Goal: Transaction & Acquisition: Purchase product/service

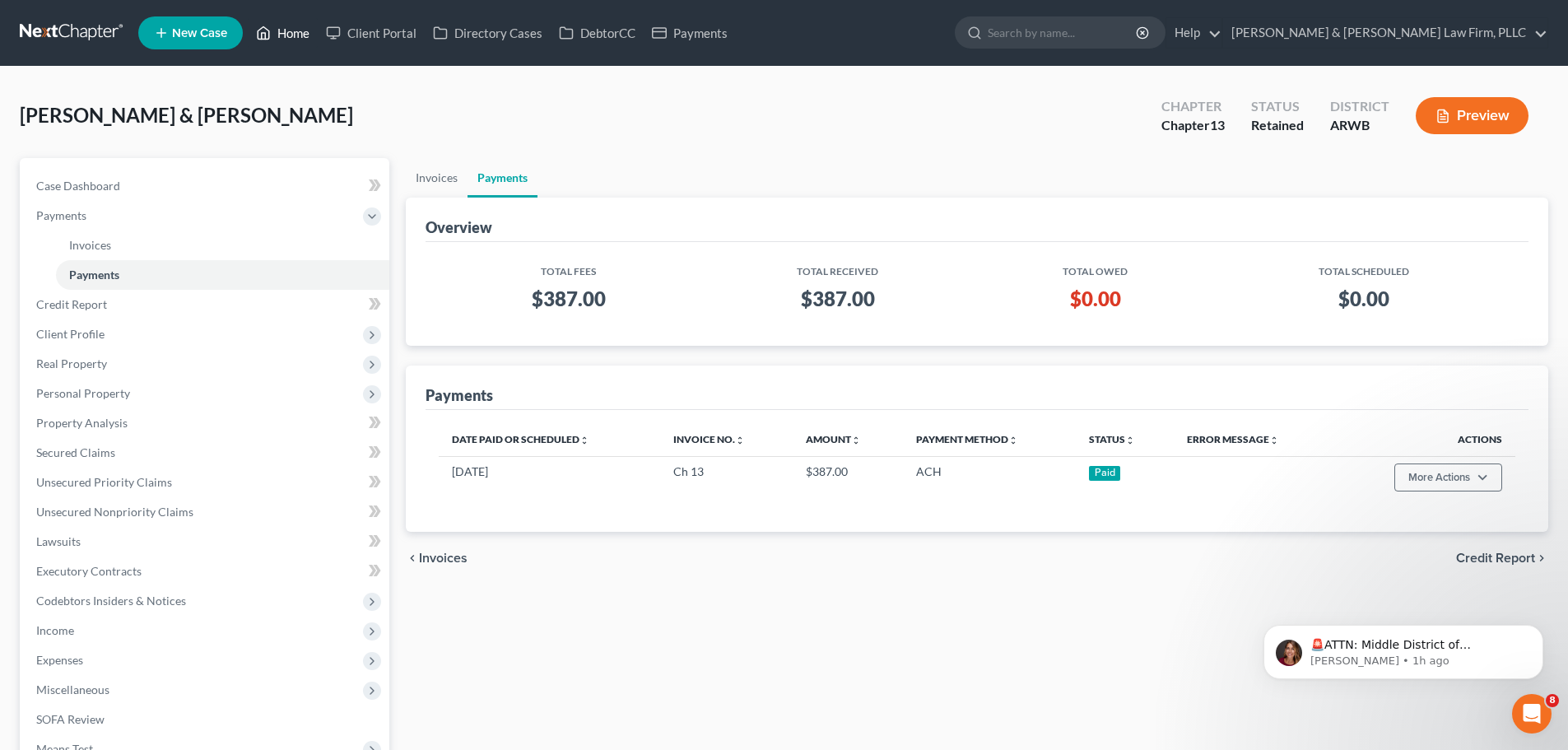
click at [255, 33] on link "Home" at bounding box center [283, 33] width 70 height 29
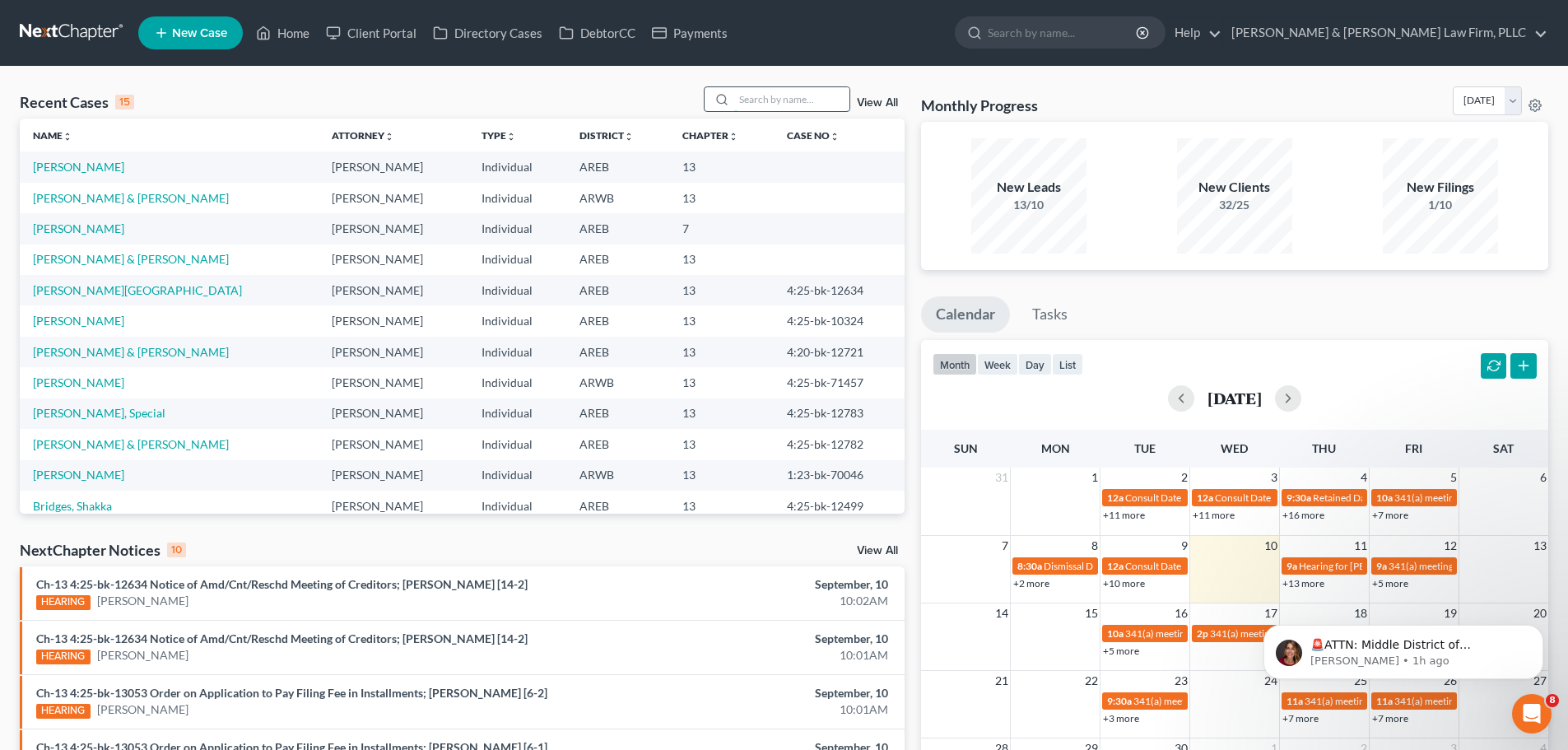
click at [746, 92] on input "search" at bounding box center [792, 99] width 115 height 24
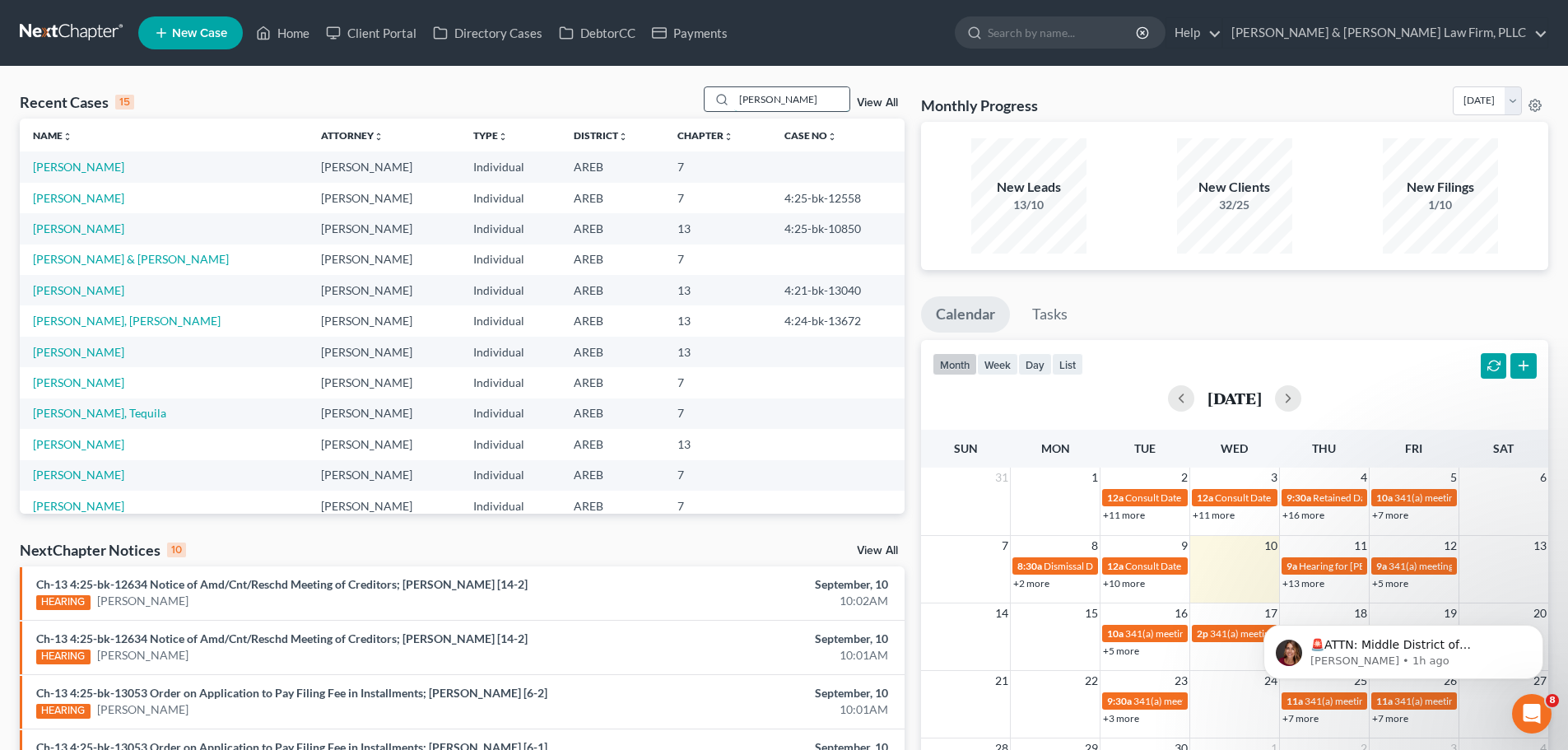
type input "[PERSON_NAME]"
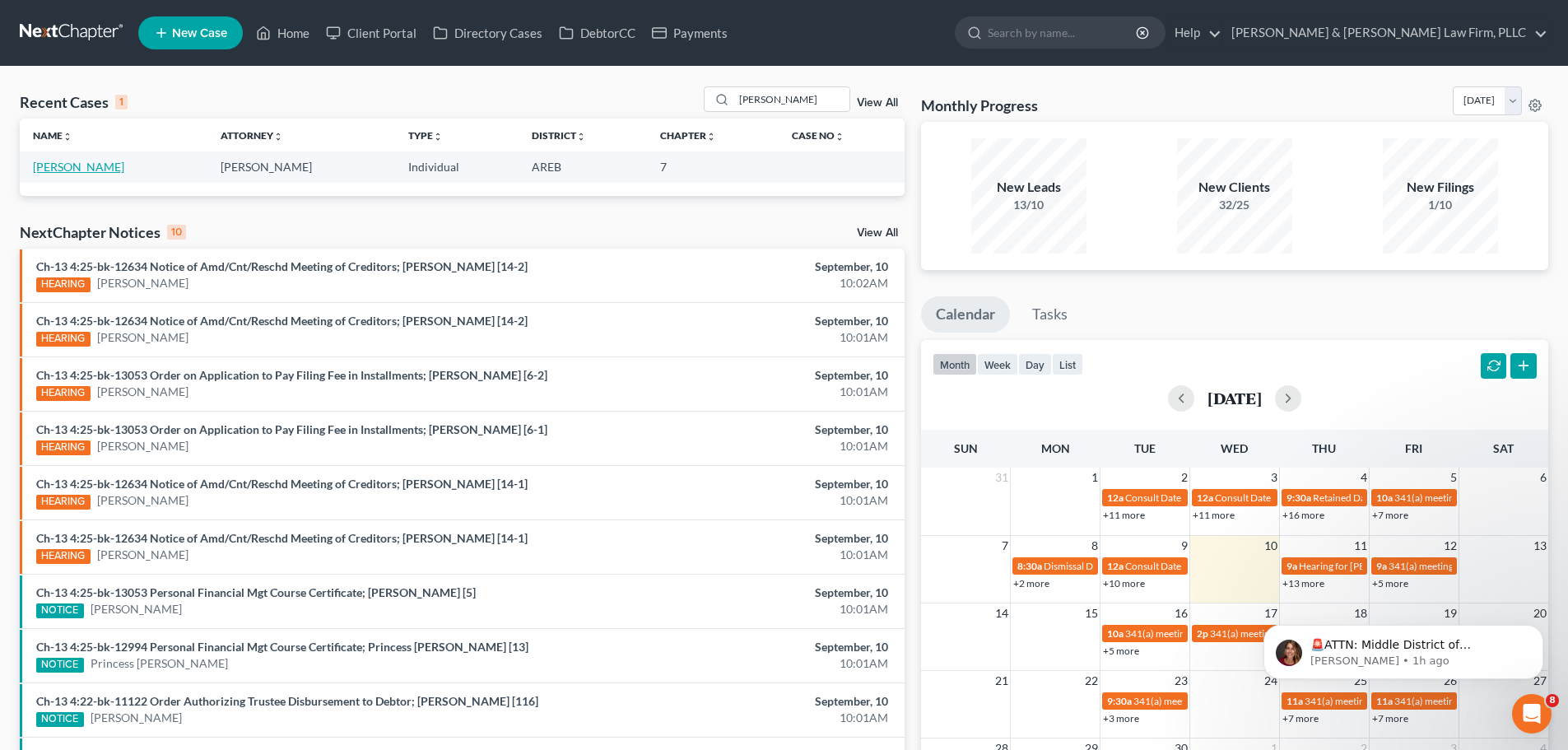
click at [89, 171] on link "[PERSON_NAME]" at bounding box center [78, 166] width 91 height 14
select select "4"
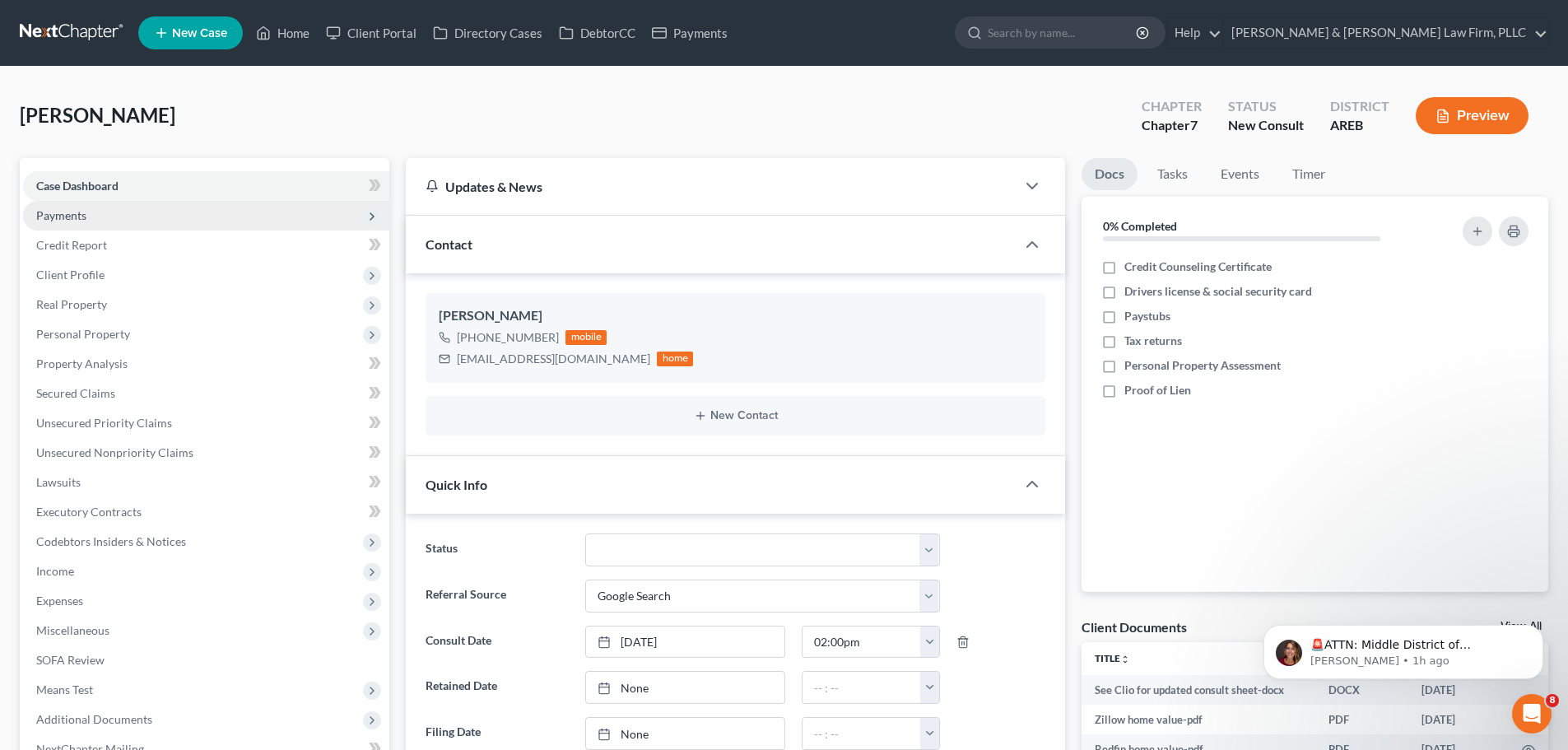
click at [90, 216] on span "Payments" at bounding box center [206, 215] width 366 height 29
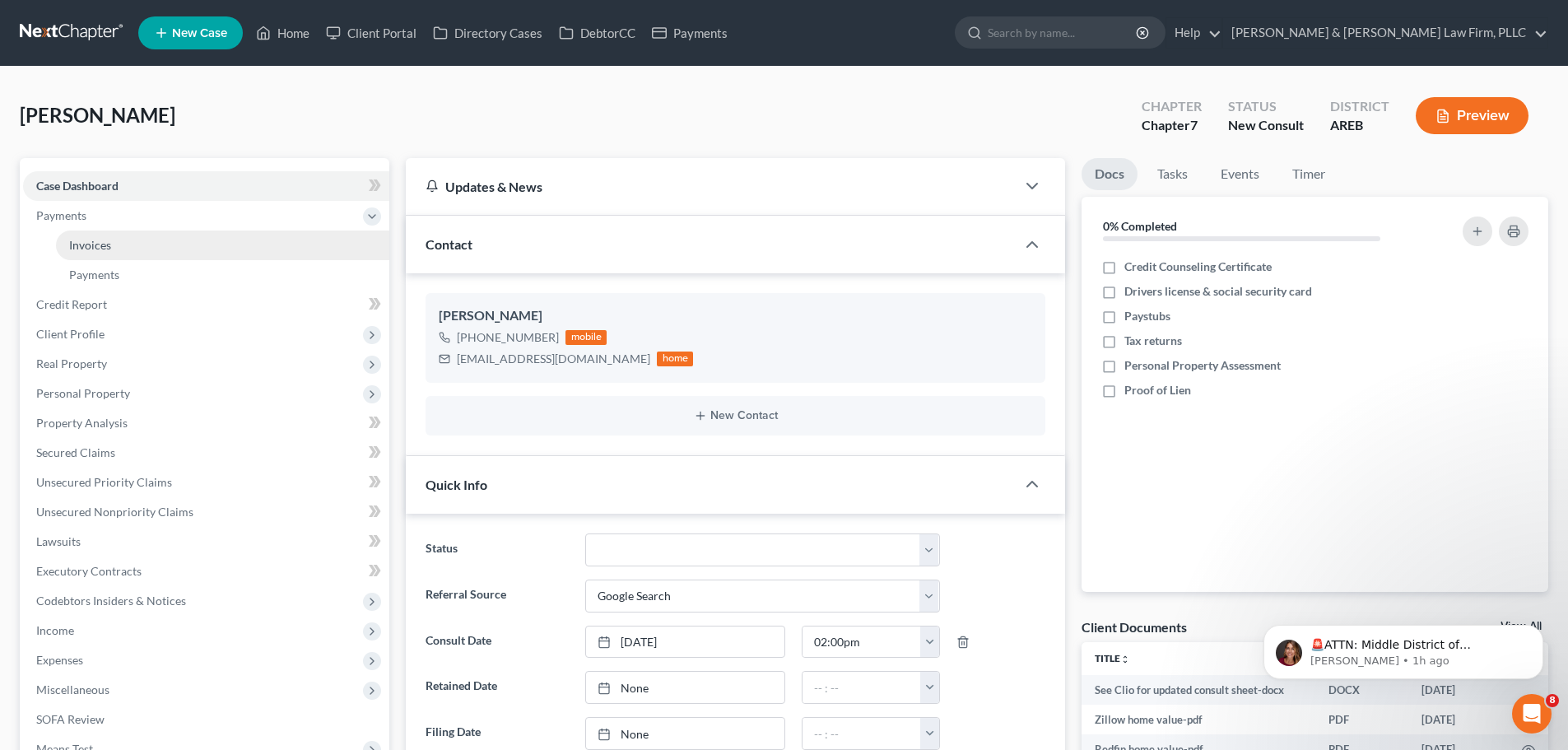
click at [94, 238] on span "Invoices" at bounding box center [90, 245] width 42 height 14
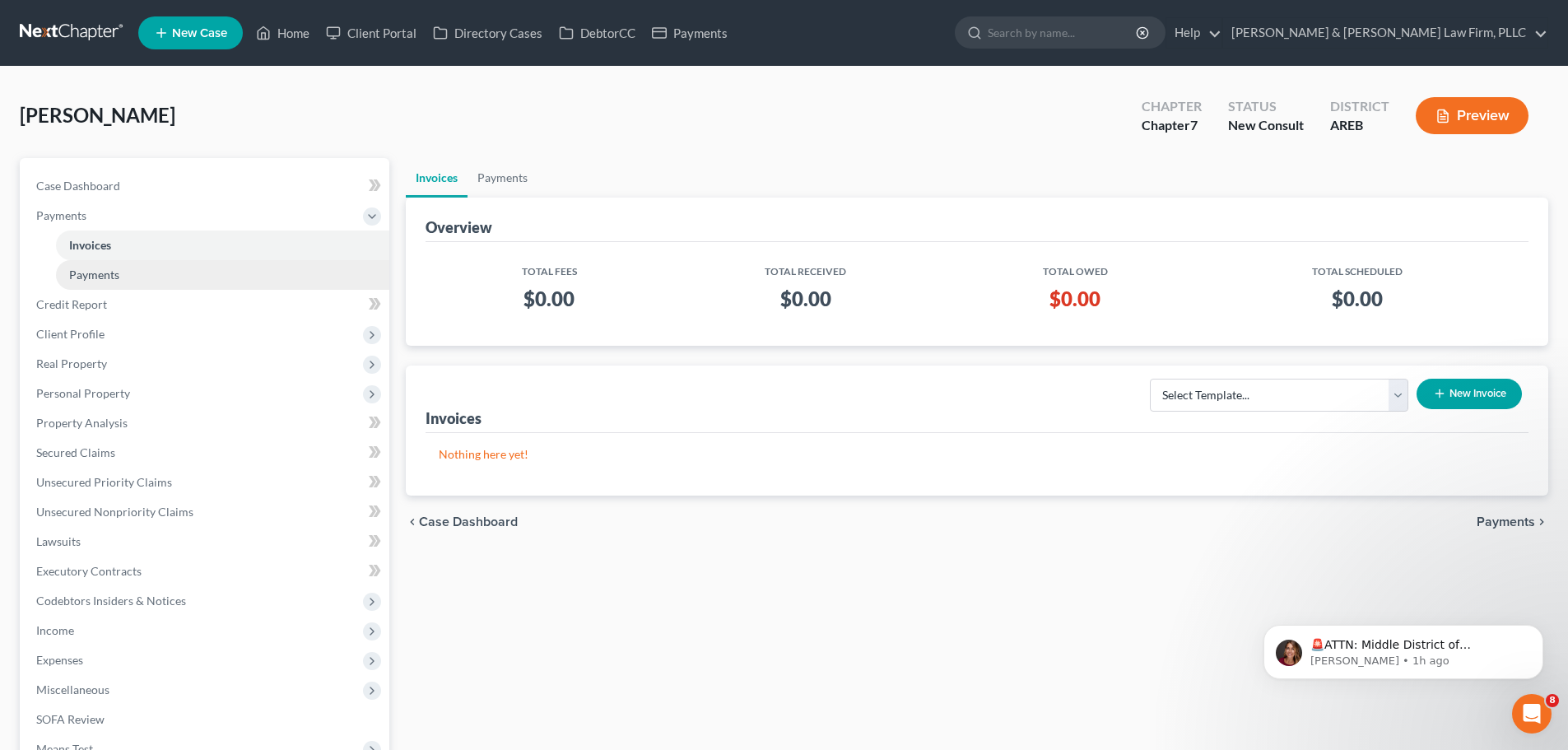
click at [115, 275] on span "Payments" at bounding box center [94, 274] width 50 height 14
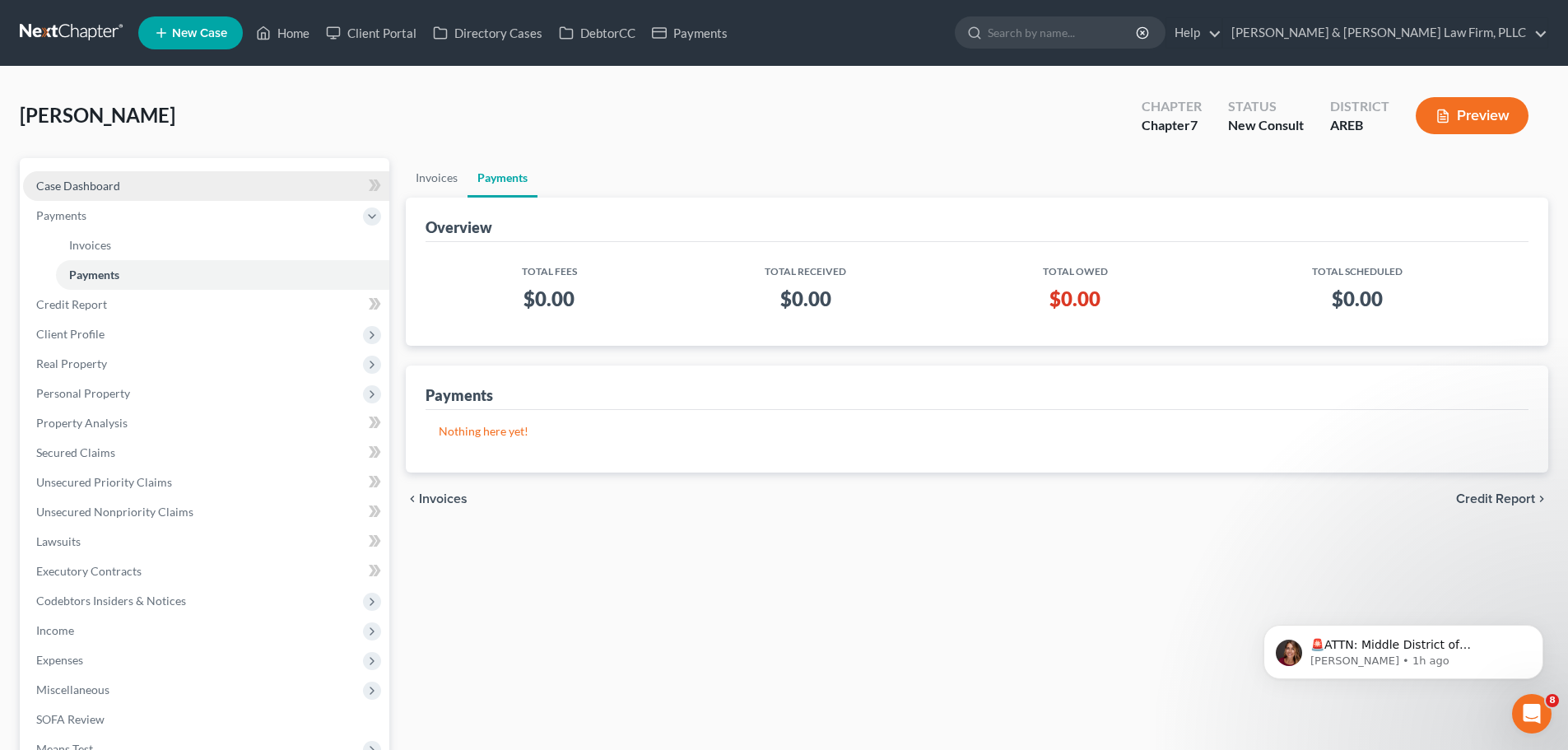
click at [135, 185] on link "Case Dashboard" at bounding box center [206, 186] width 366 height 29
select select "4"
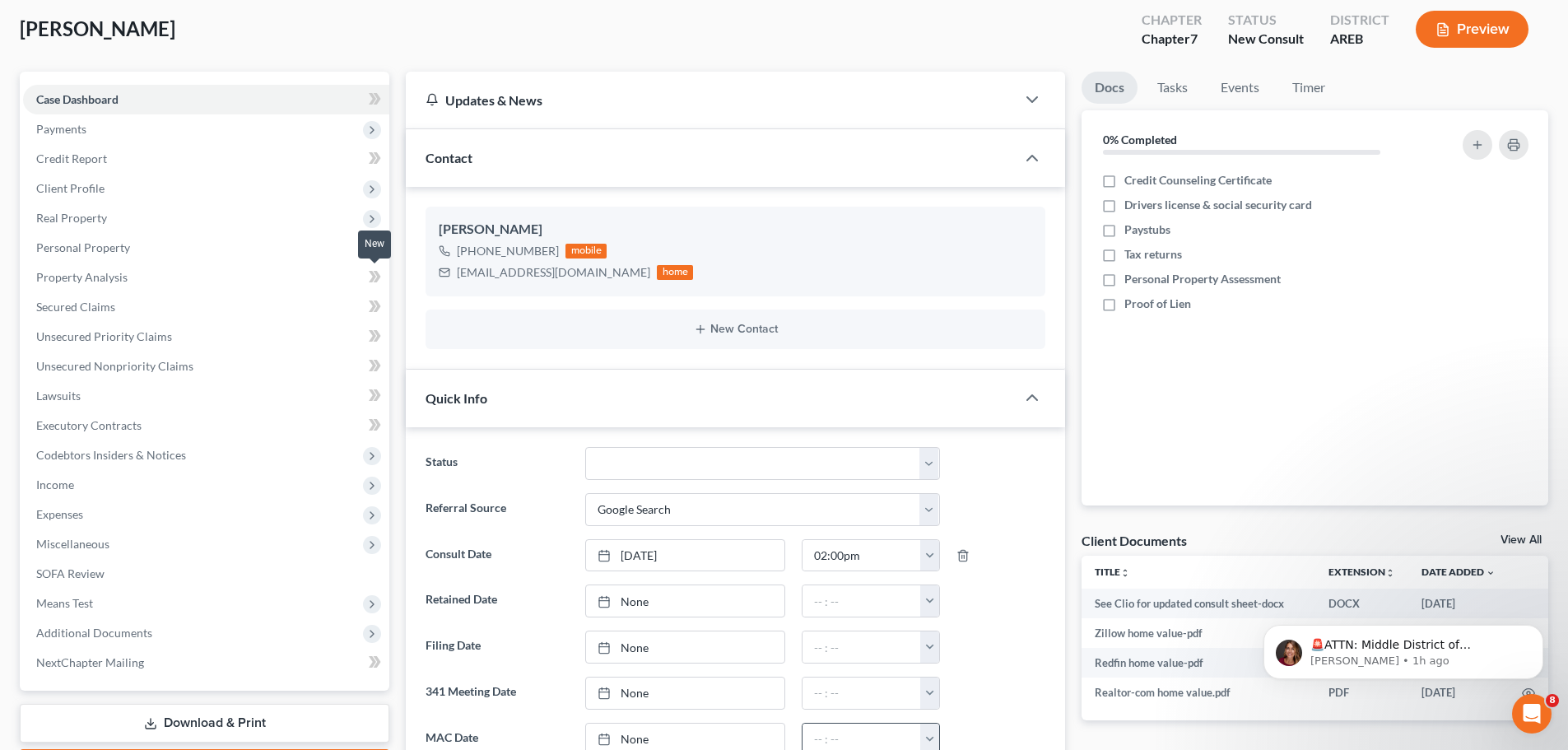
scroll to position [494, 0]
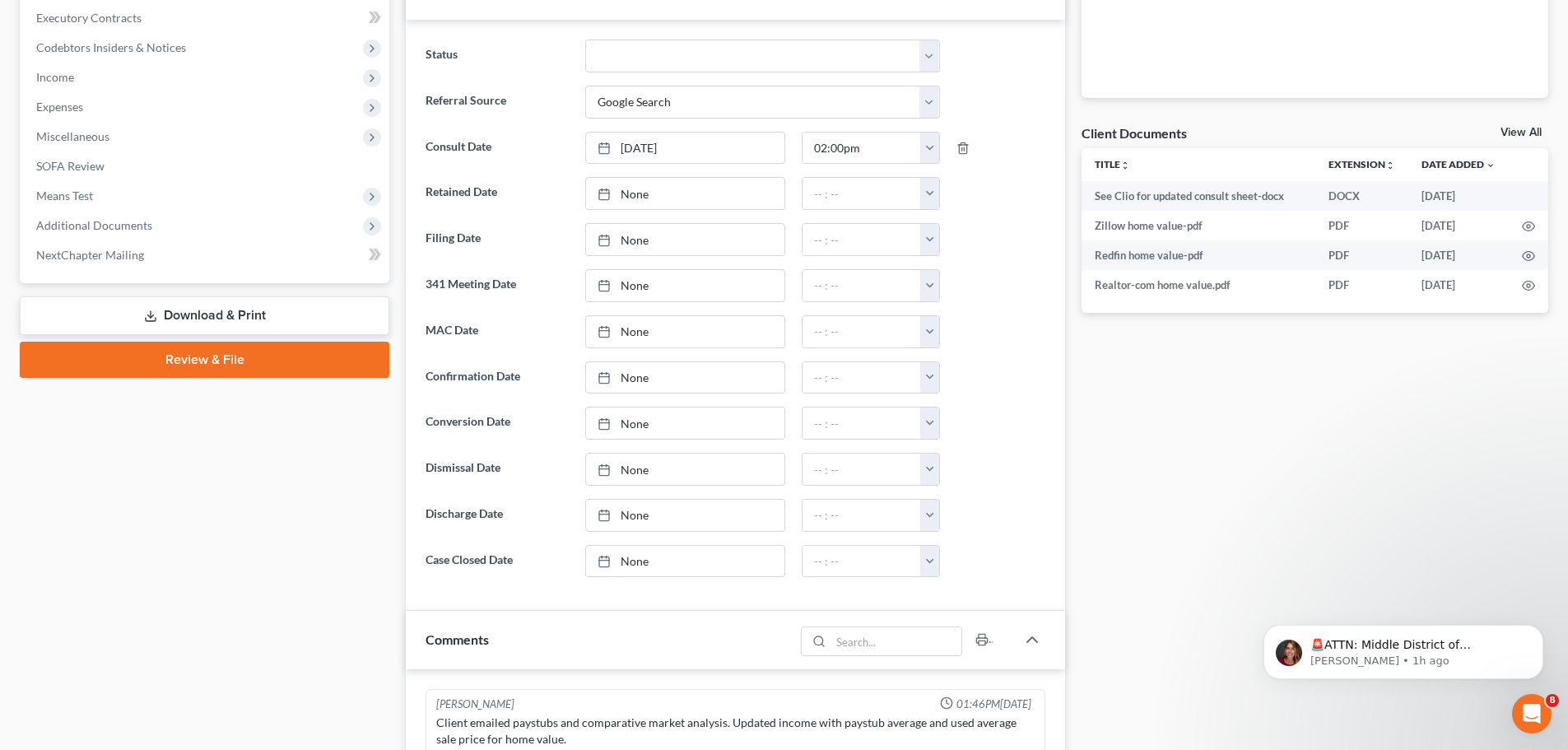
click at [1506, 127] on link "View All" at bounding box center [1521, 133] width 41 height 12
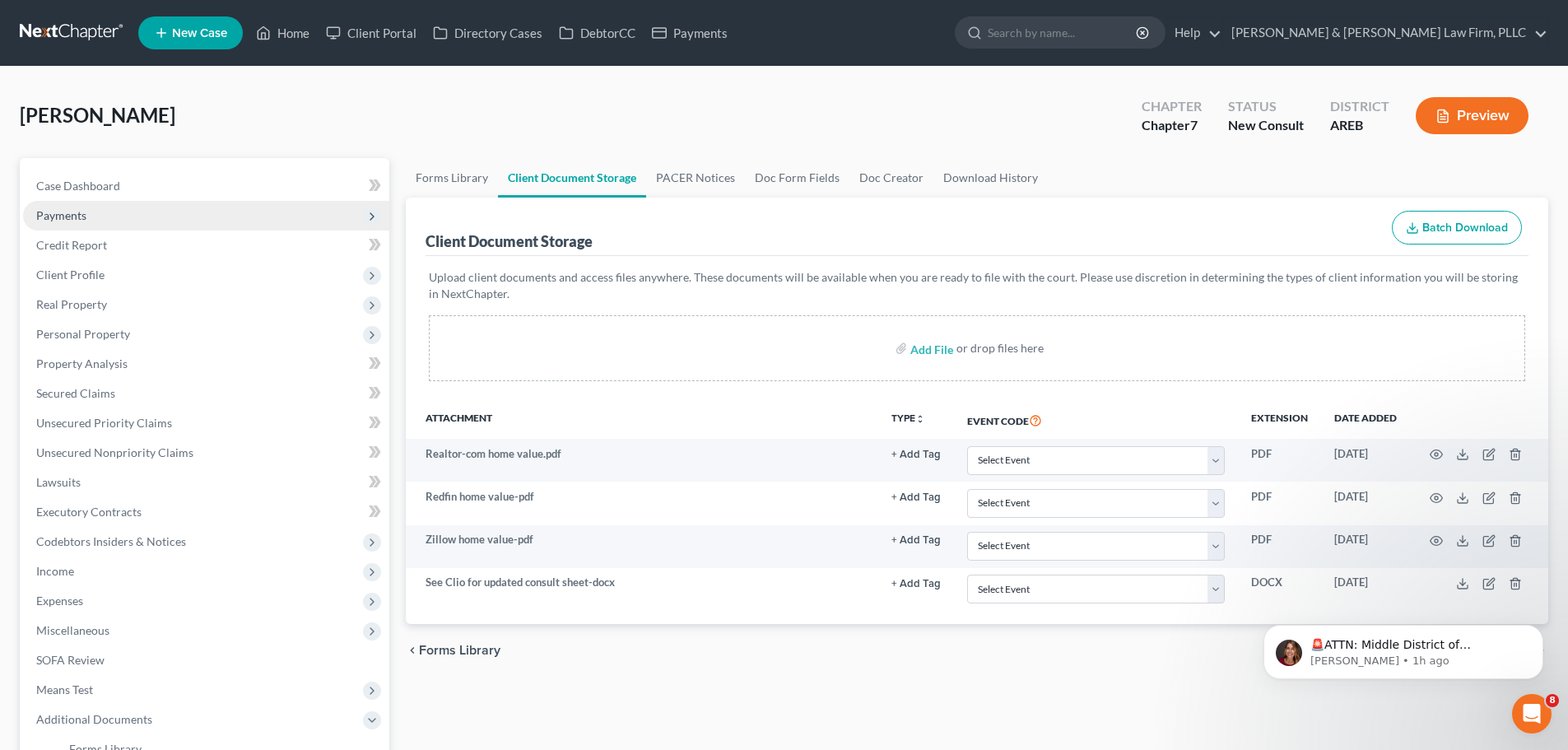
click at [99, 216] on span "Payments" at bounding box center [206, 215] width 366 height 29
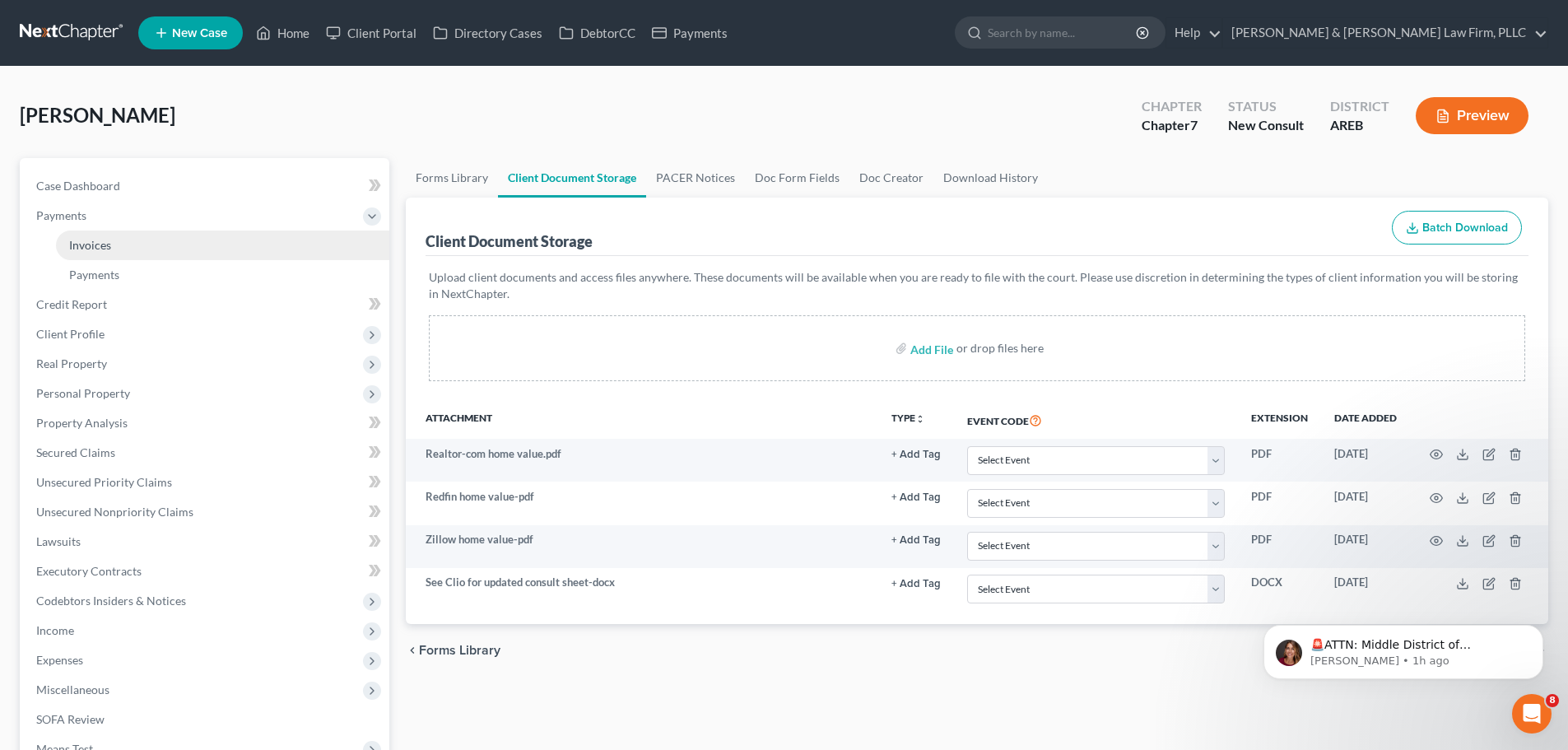
click at [114, 247] on link "Invoices" at bounding box center [222, 245] width 333 height 29
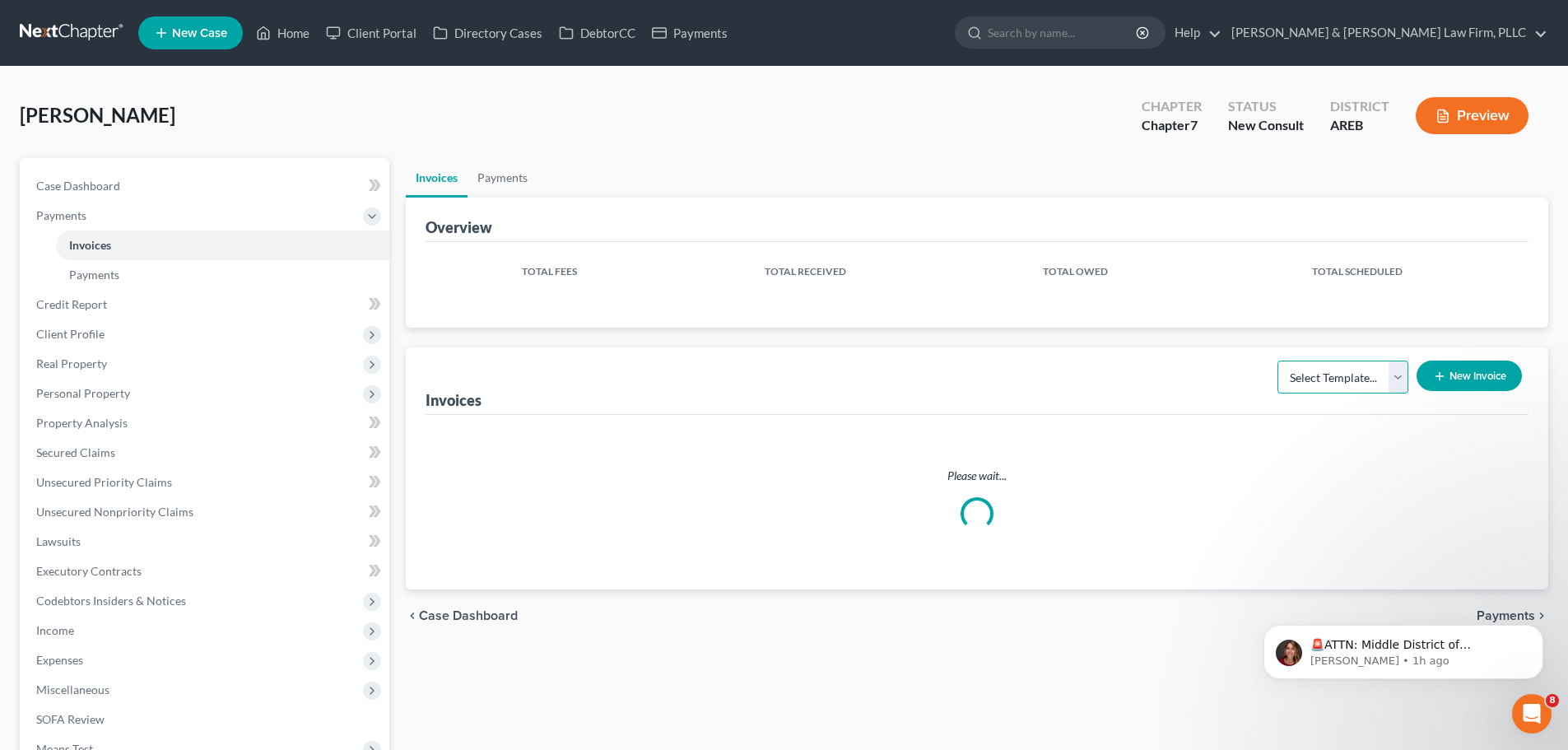
click at [1330, 365] on select "Select Template..." at bounding box center [1343, 376] width 131 height 33
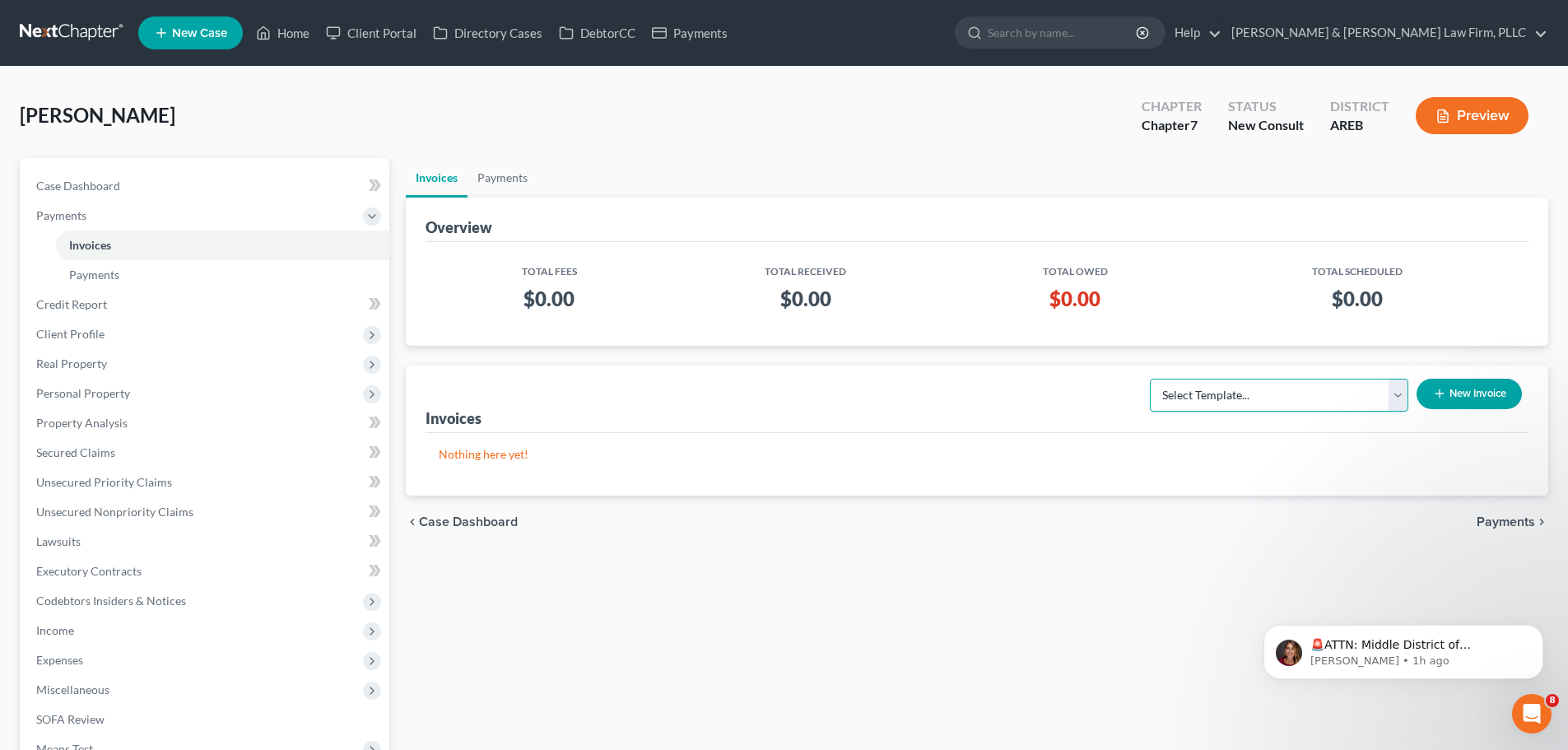
select select "6"
click at [1151, 379] on select "Select Template... Chapter 13 Bankruptcy - Individual Chapter 13 Bankruptcy - J…" at bounding box center [1279, 395] width 258 height 33
click at [1456, 391] on button "New Invoice" at bounding box center [1469, 394] width 105 height 30
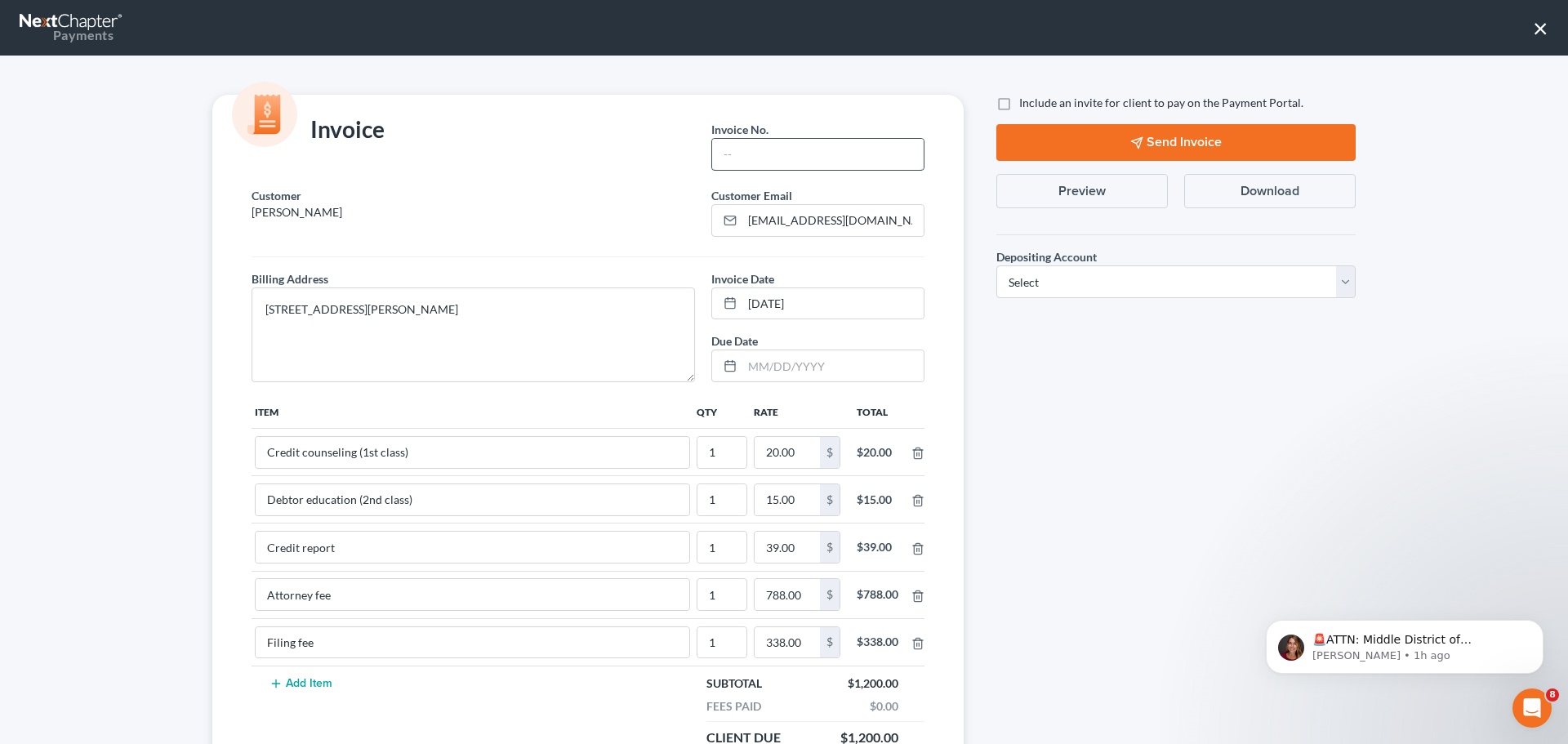
click at [776, 157] on input "text" at bounding box center [818, 153] width 211 height 31
type input "Ch 7"
click at [1089, 289] on select "Select Operation Trust" at bounding box center [1176, 281] width 359 height 32
select select "1"
click at [997, 265] on select "Select Operation Trust" at bounding box center [1176, 281] width 359 height 32
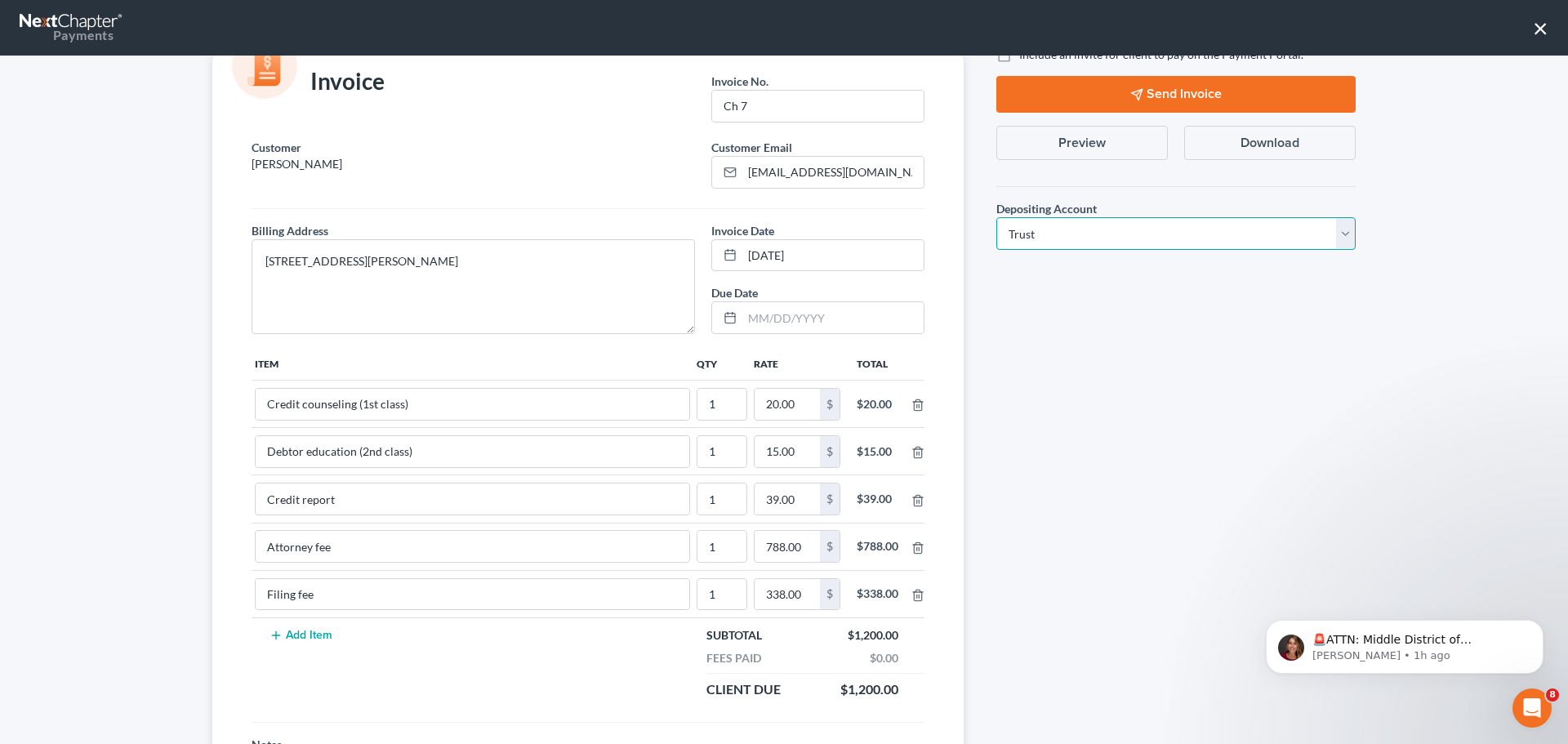
scroll to position [190, 0]
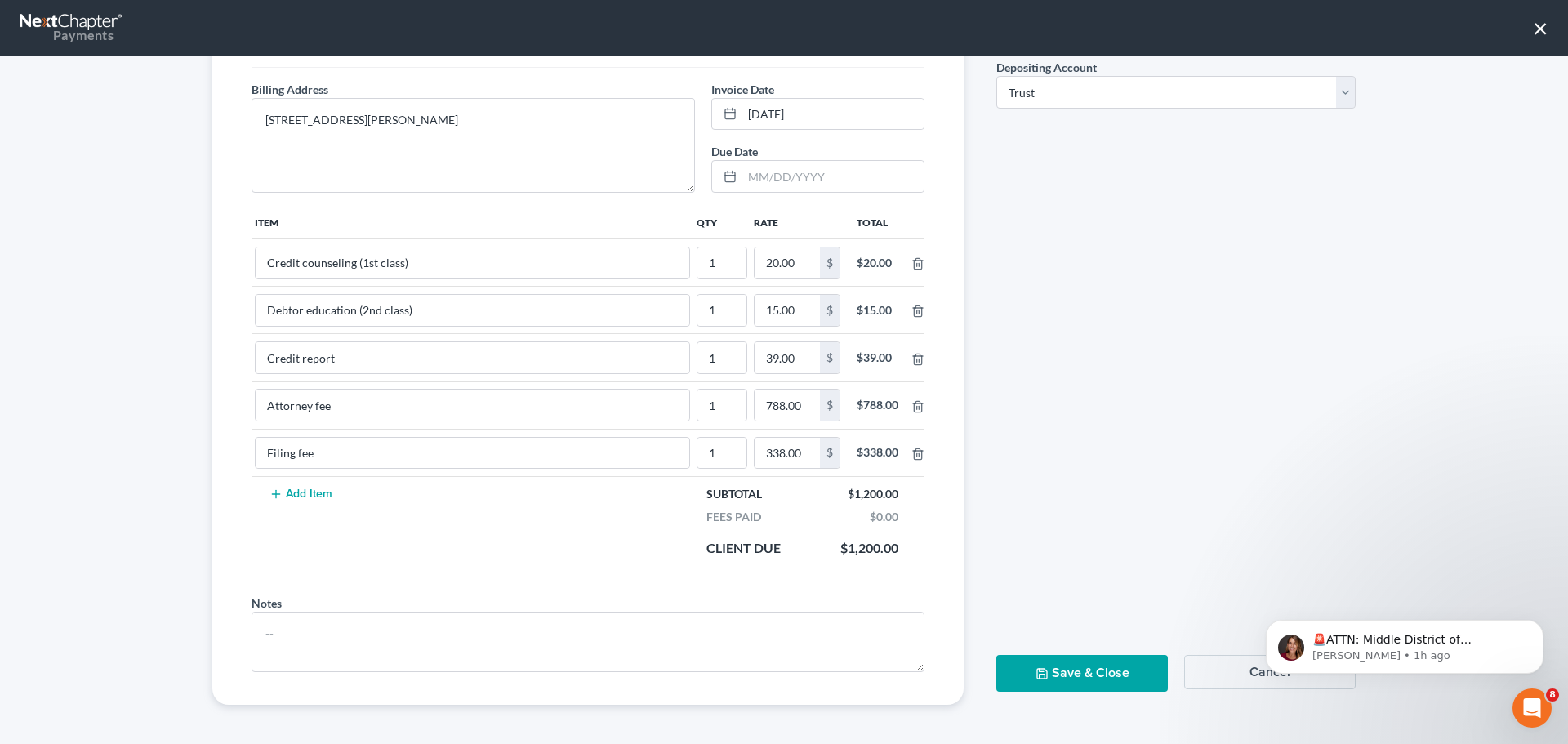
click at [1054, 665] on button "Save & Close" at bounding box center [1082, 673] width 172 height 36
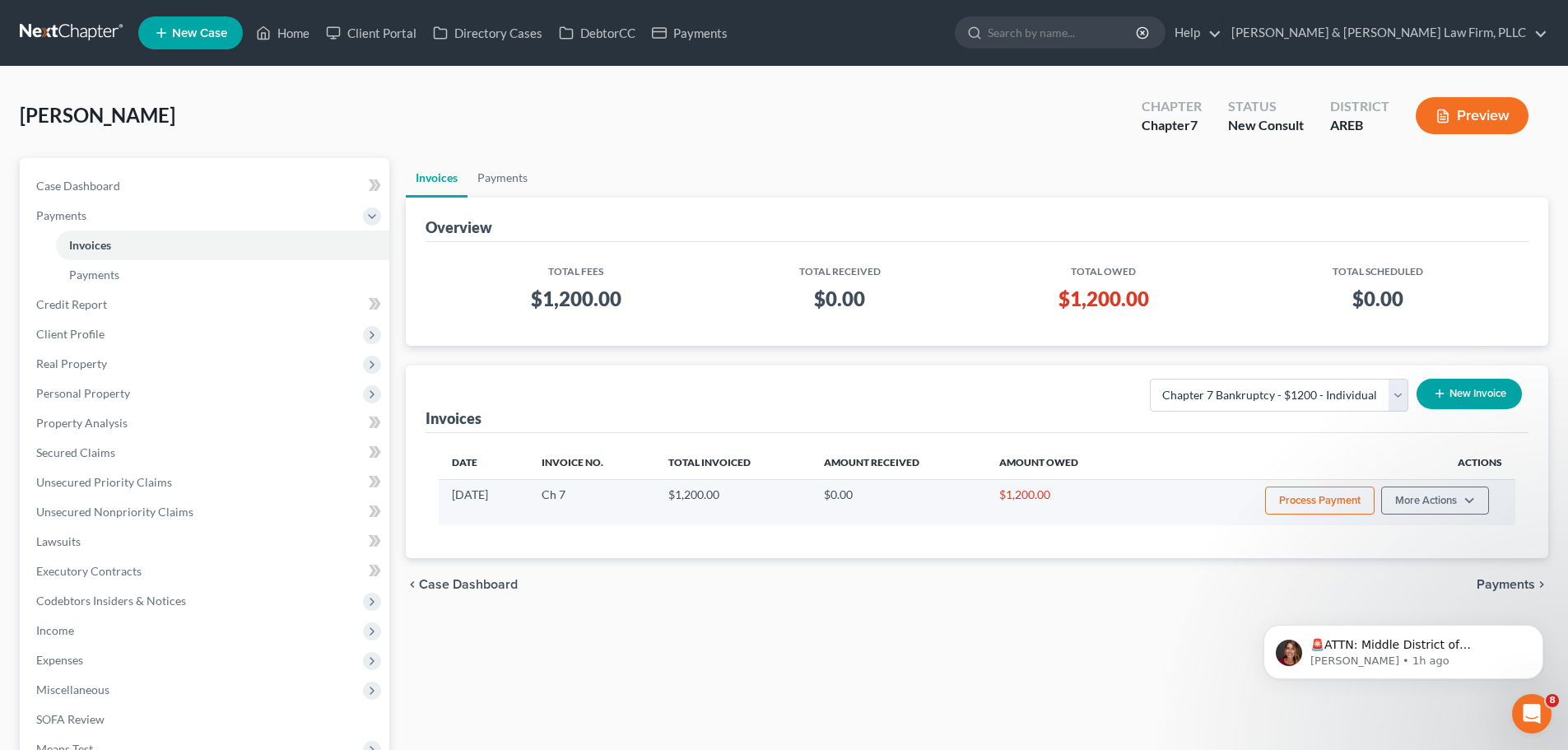
click at [1291, 508] on button "Process Payment" at bounding box center [1320, 500] width 109 height 28
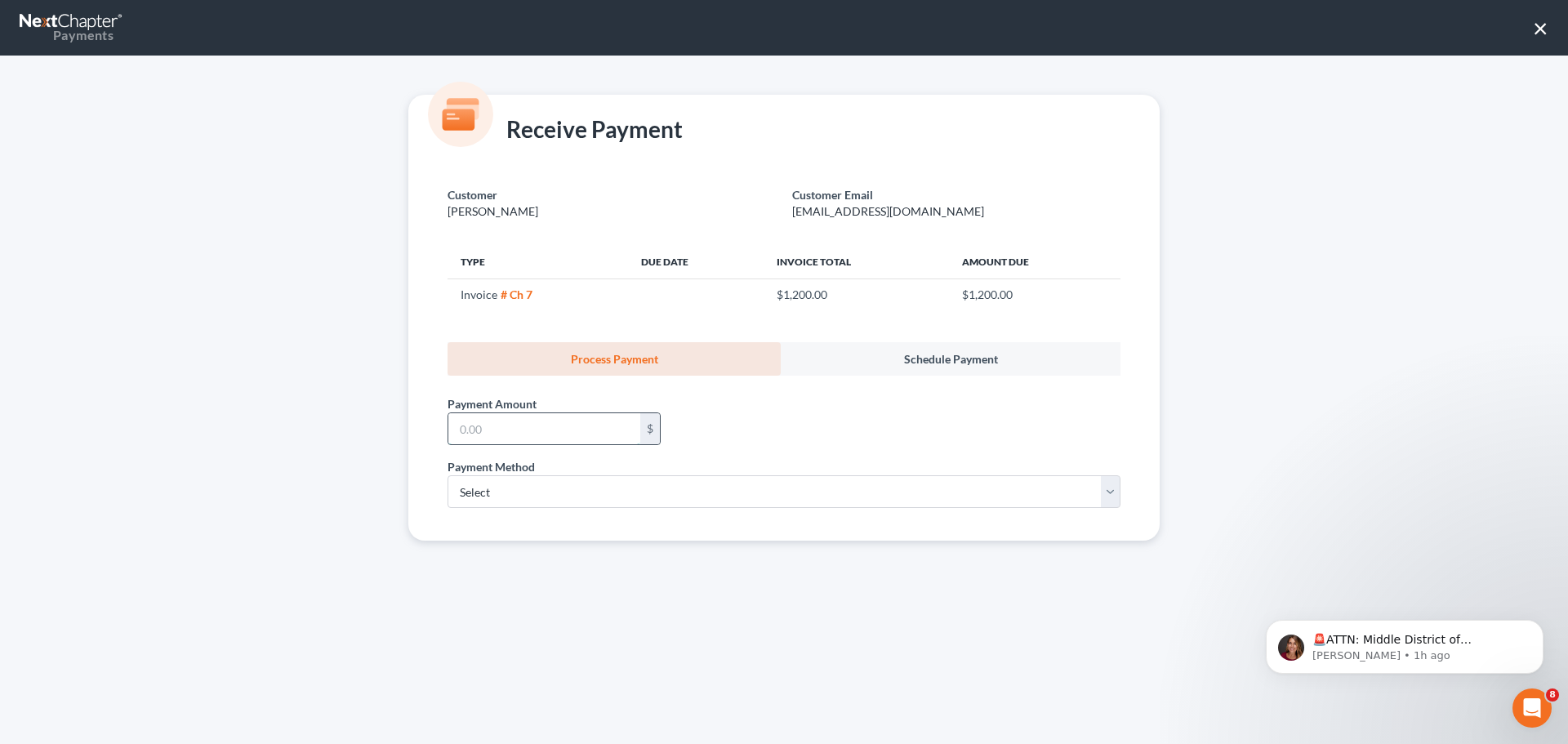
click at [522, 424] on input "text" at bounding box center [544, 428] width 192 height 31
type input "1,200.00"
click at [489, 498] on select "Select ACH Credit Card" at bounding box center [784, 491] width 673 height 32
select select "1"
click at [448, 475] on select "Select ACH Credit Card" at bounding box center [784, 491] width 673 height 32
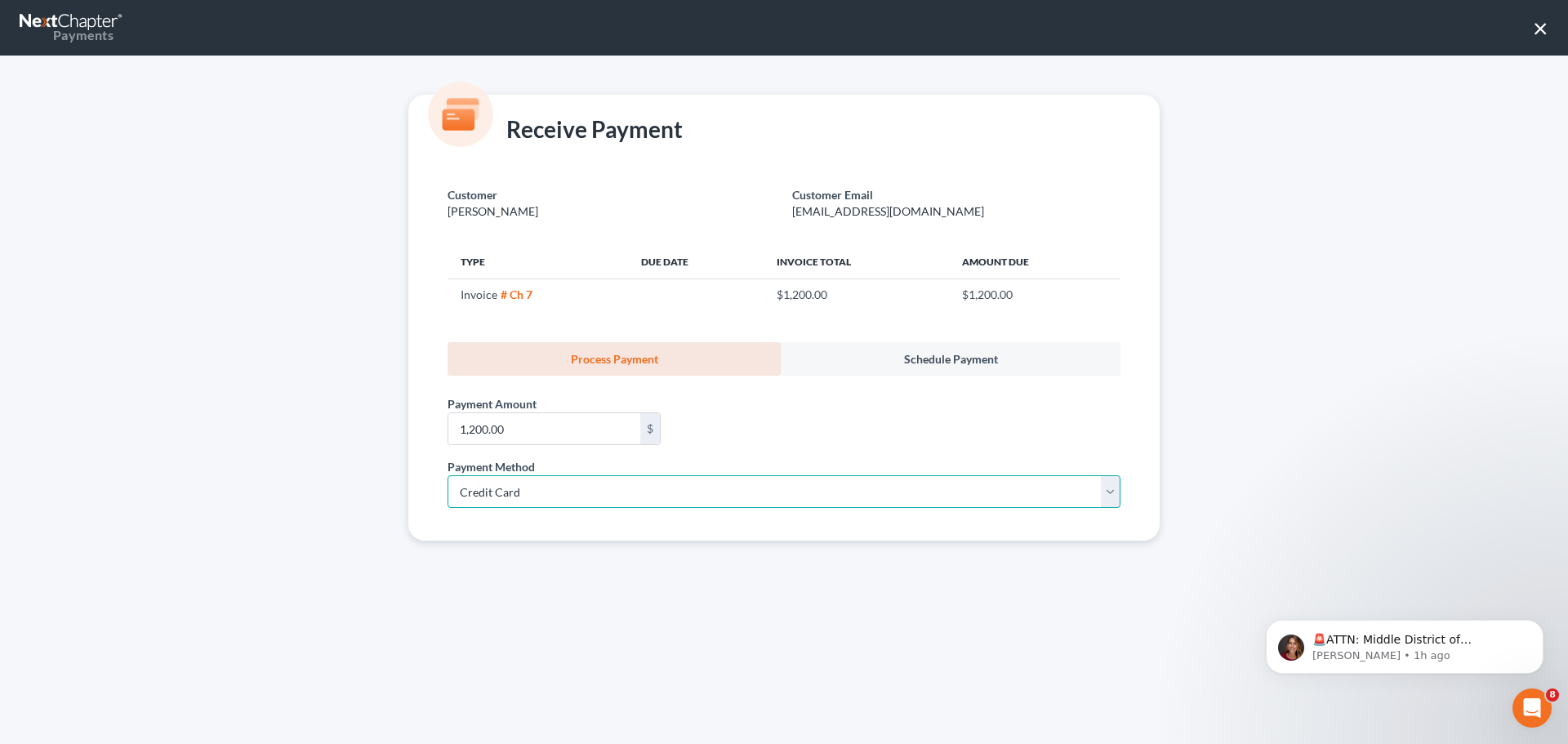
select select "2"
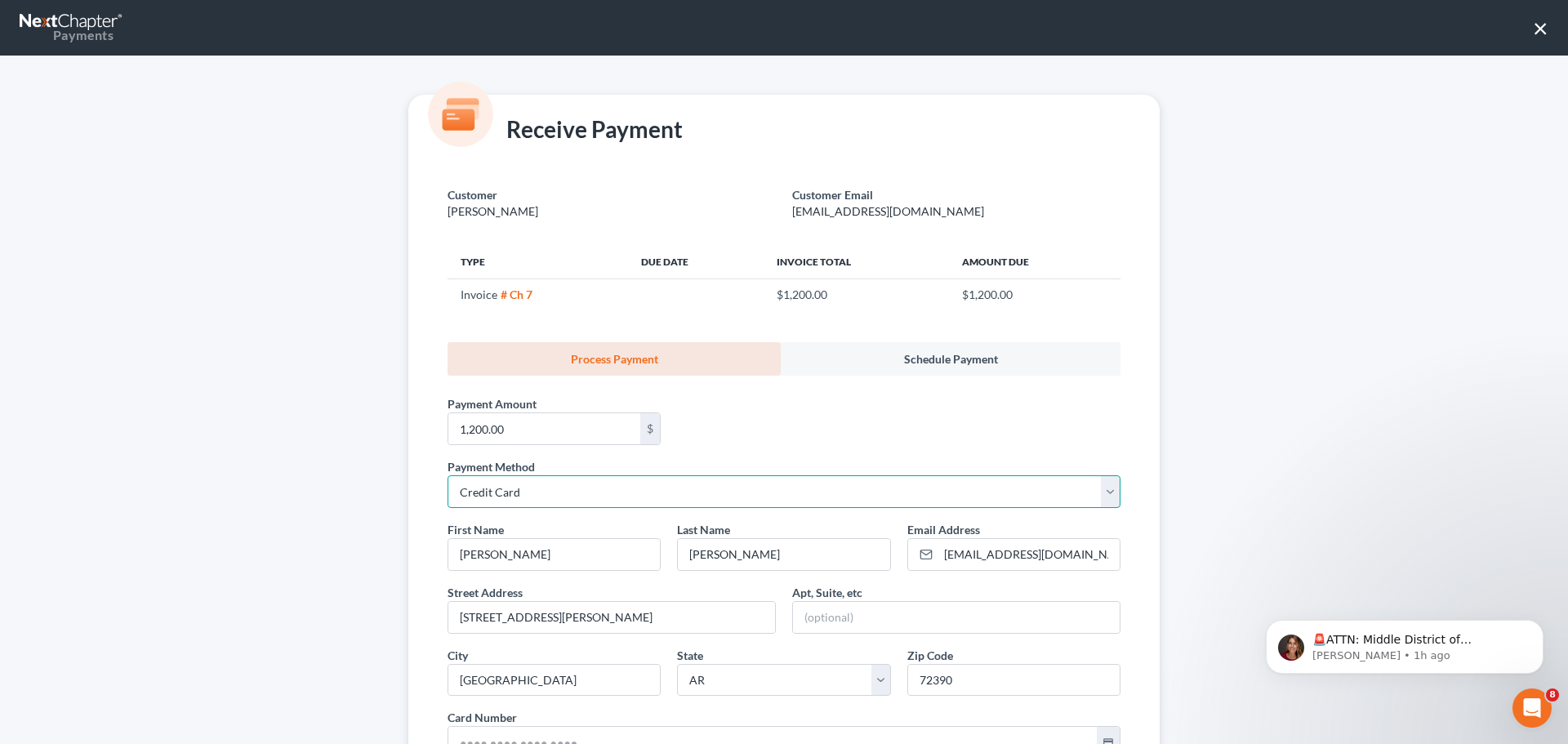
scroll to position [163, 0]
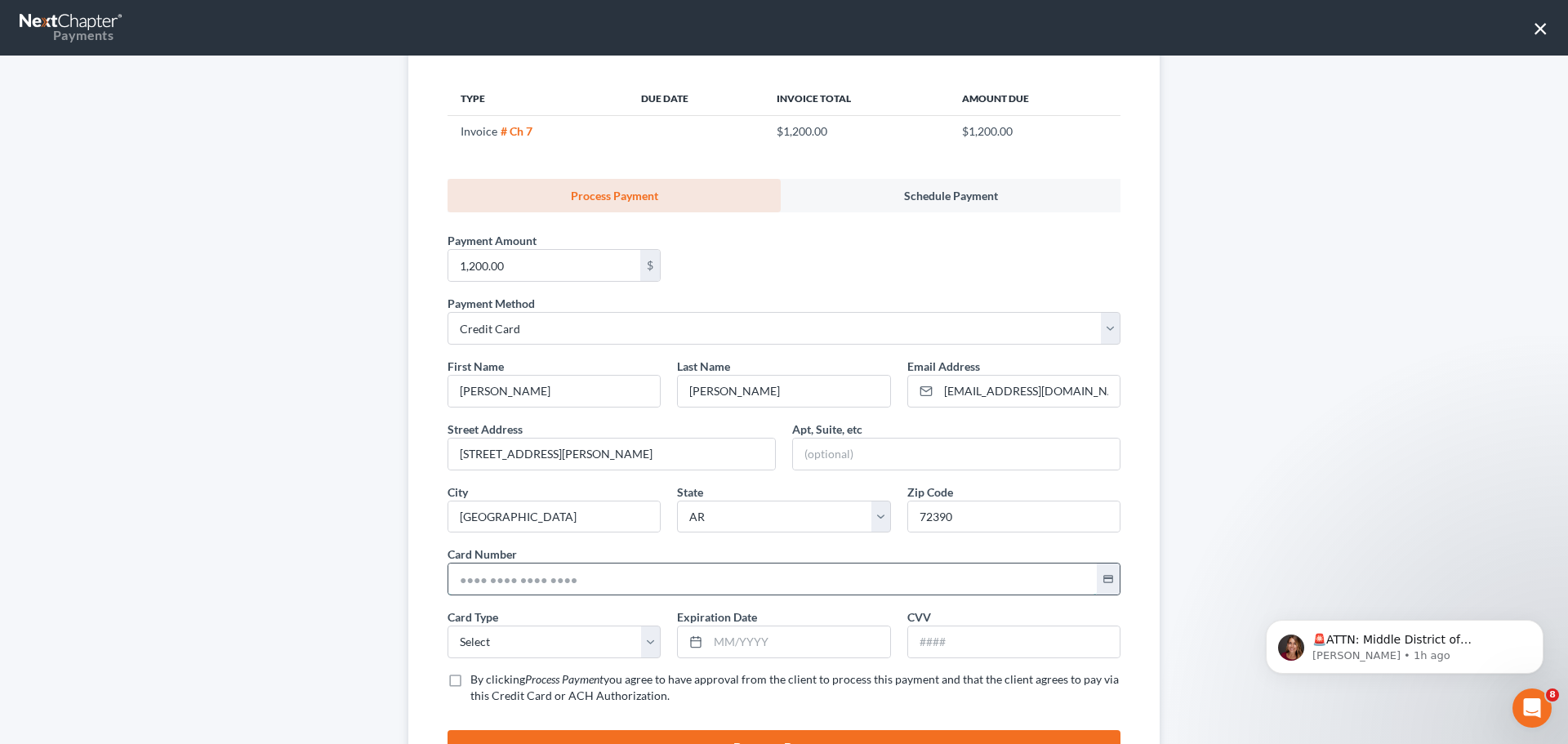
click at [498, 575] on input "text" at bounding box center [773, 579] width 648 height 31
type input "[CREDIT_CARD_NUMBER]"
click at [726, 633] on input "text" at bounding box center [799, 641] width 182 height 31
type input "06/2026"
click at [1002, 636] on input "text" at bounding box center [1013, 641] width 211 height 31
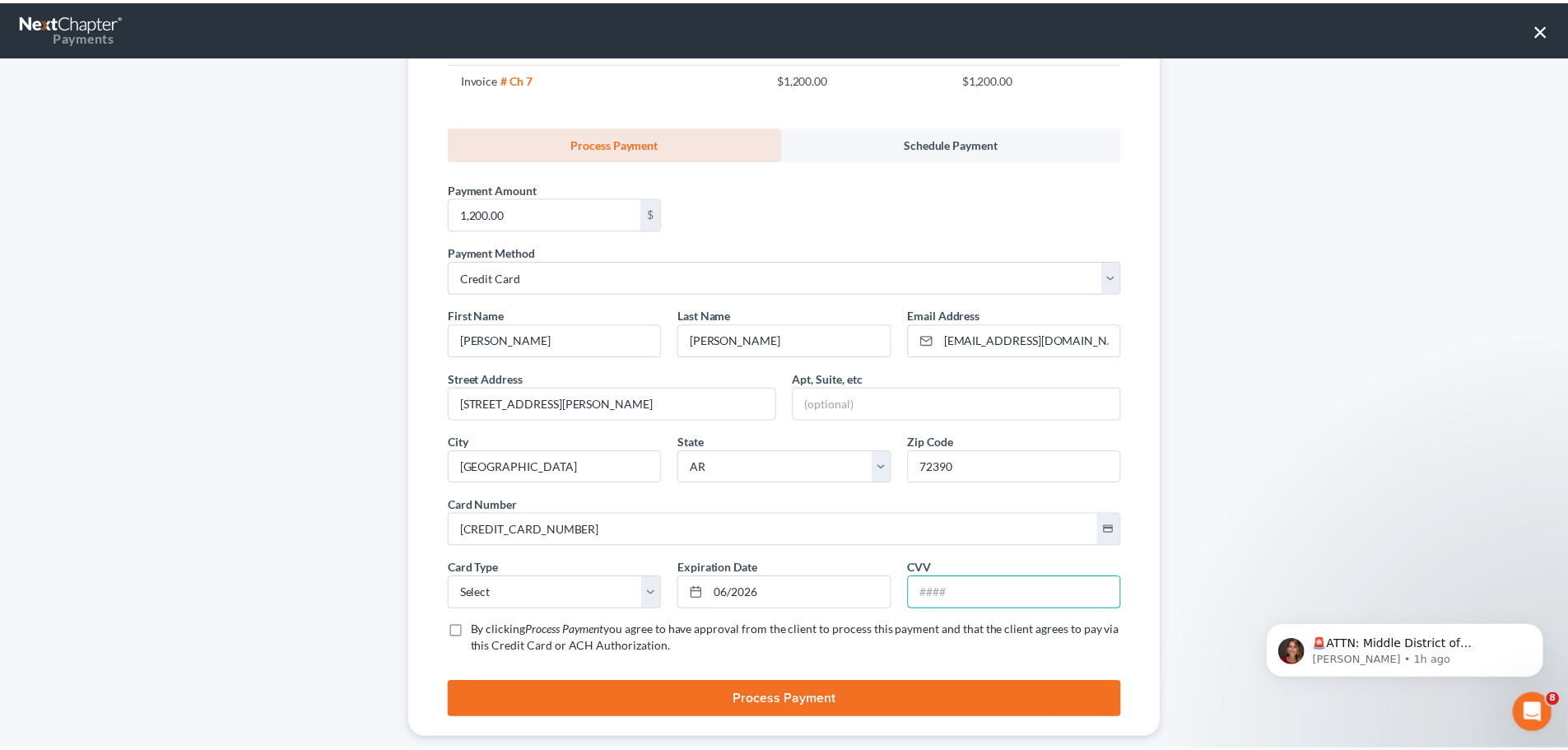
scroll to position [247, 0]
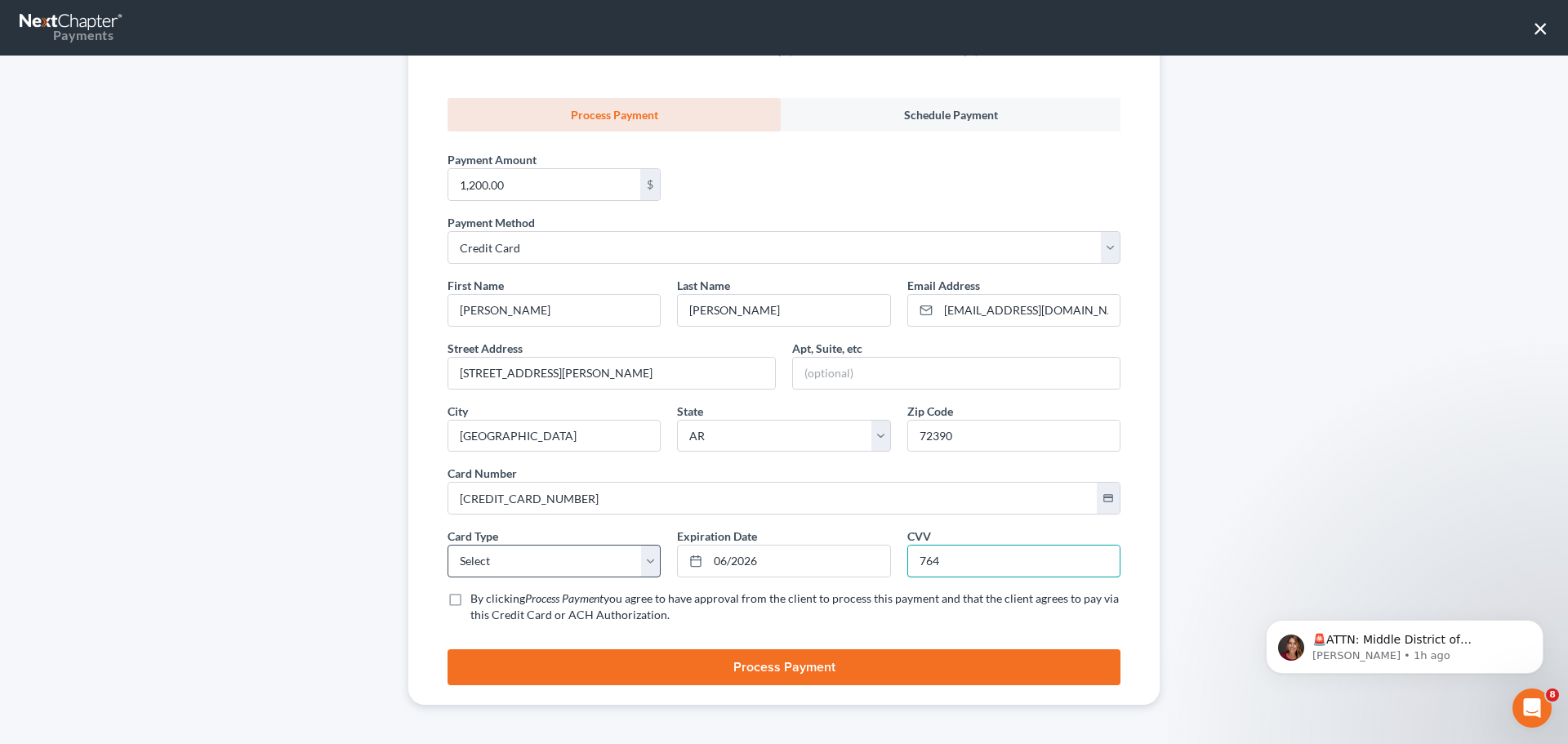
type input "764"
click at [506, 564] on select "Select Visa MasterCard Discover American Express" at bounding box center [554, 561] width 213 height 32
select select "1"
click at [448, 545] on select "Select Visa MasterCard Discover American Express" at bounding box center [554, 561] width 213 height 32
click at [544, 674] on button "Process Payment" at bounding box center [784, 667] width 673 height 36
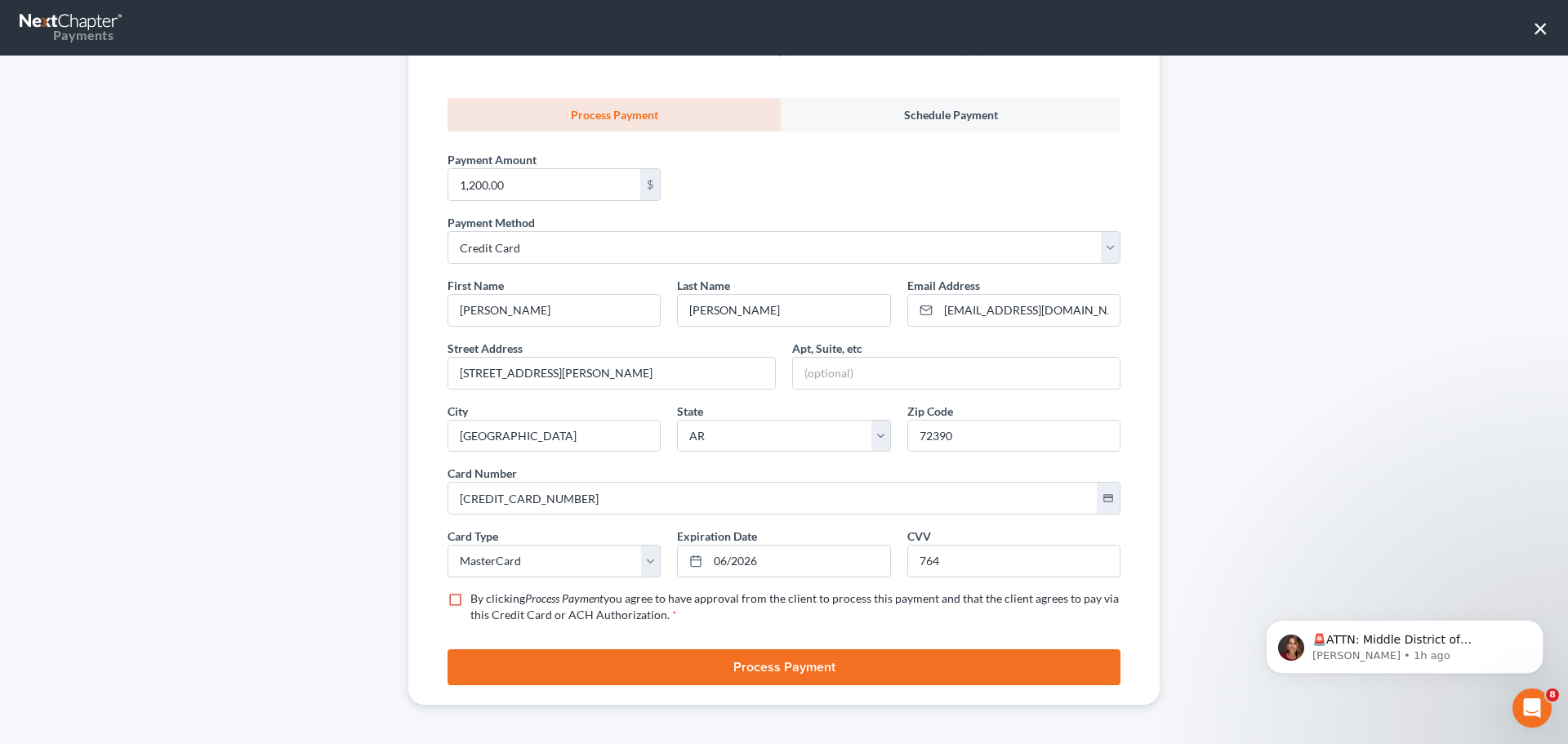
click at [470, 604] on label "By clicking Process Payment you agree to have approval from the client to proce…" at bounding box center [795, 606] width 650 height 32
click at [477, 601] on input "By clicking Process Payment you agree to have approval from the client to proce…" at bounding box center [482, 596] width 11 height 11
checkbox input "true"
click at [504, 662] on button "Process Payment" at bounding box center [784, 667] width 673 height 36
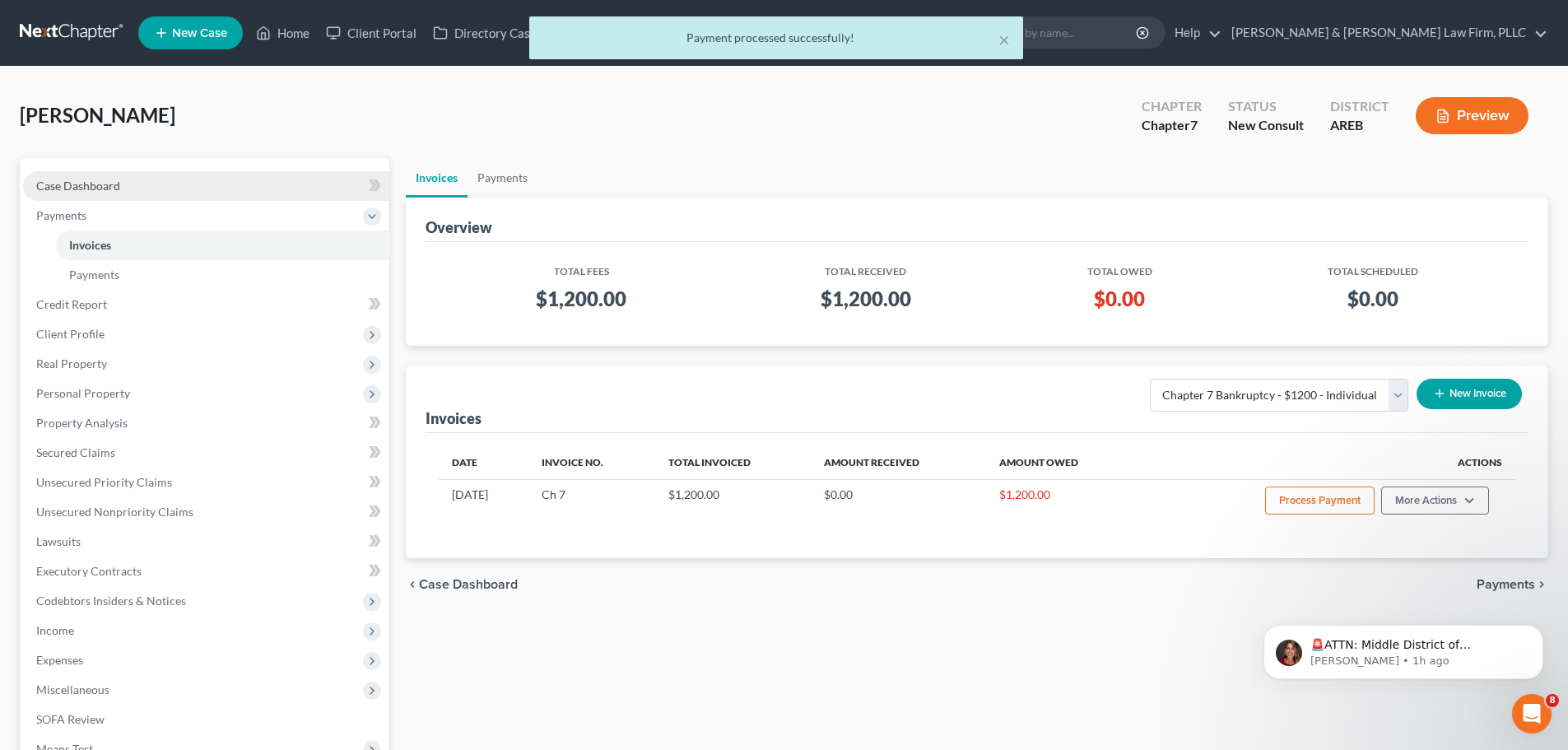
click at [131, 176] on link "Case Dashboard" at bounding box center [206, 186] width 366 height 29
select select "4"
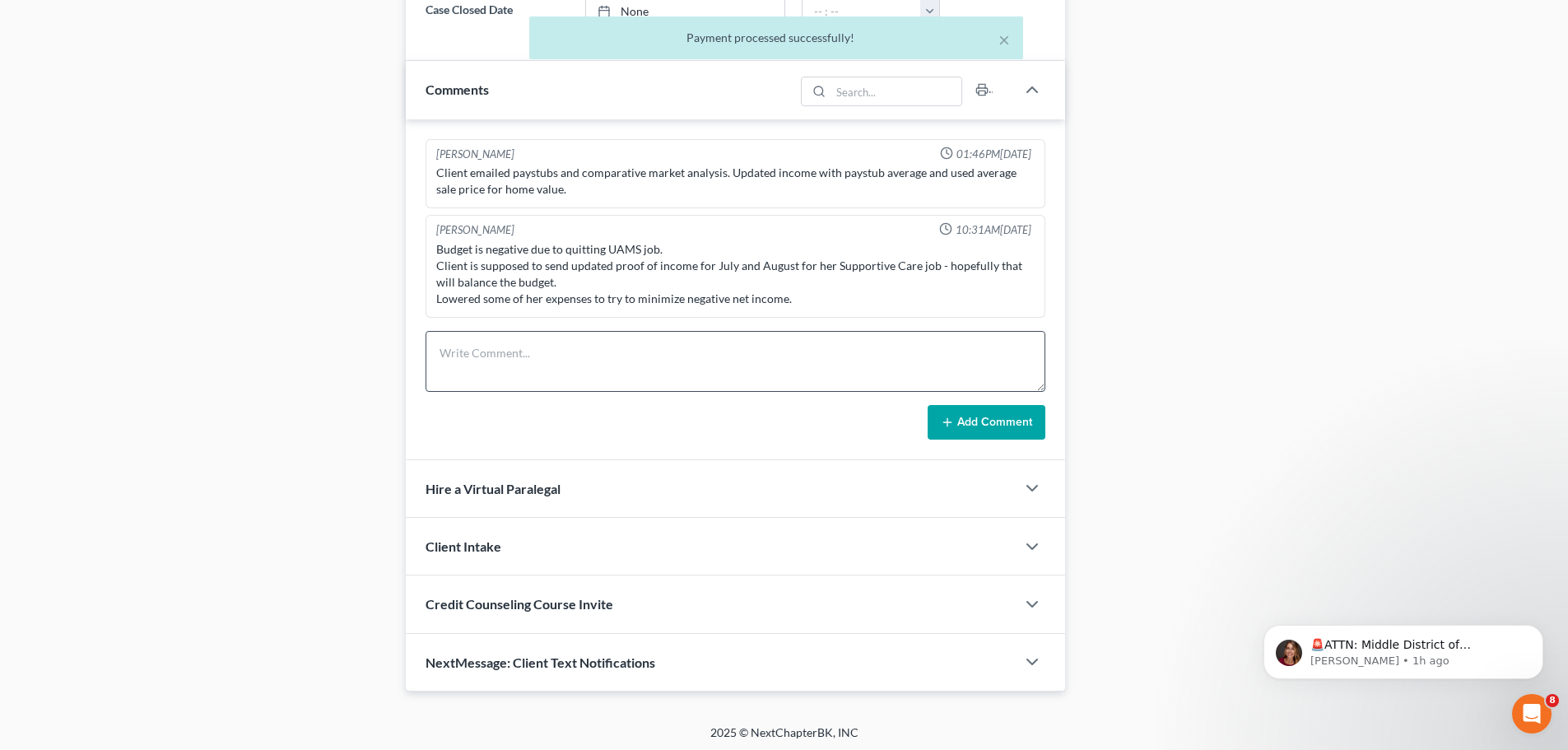
scroll to position [1048, 0]
click at [568, 351] on textarea at bounding box center [736, 357] width 620 height 61
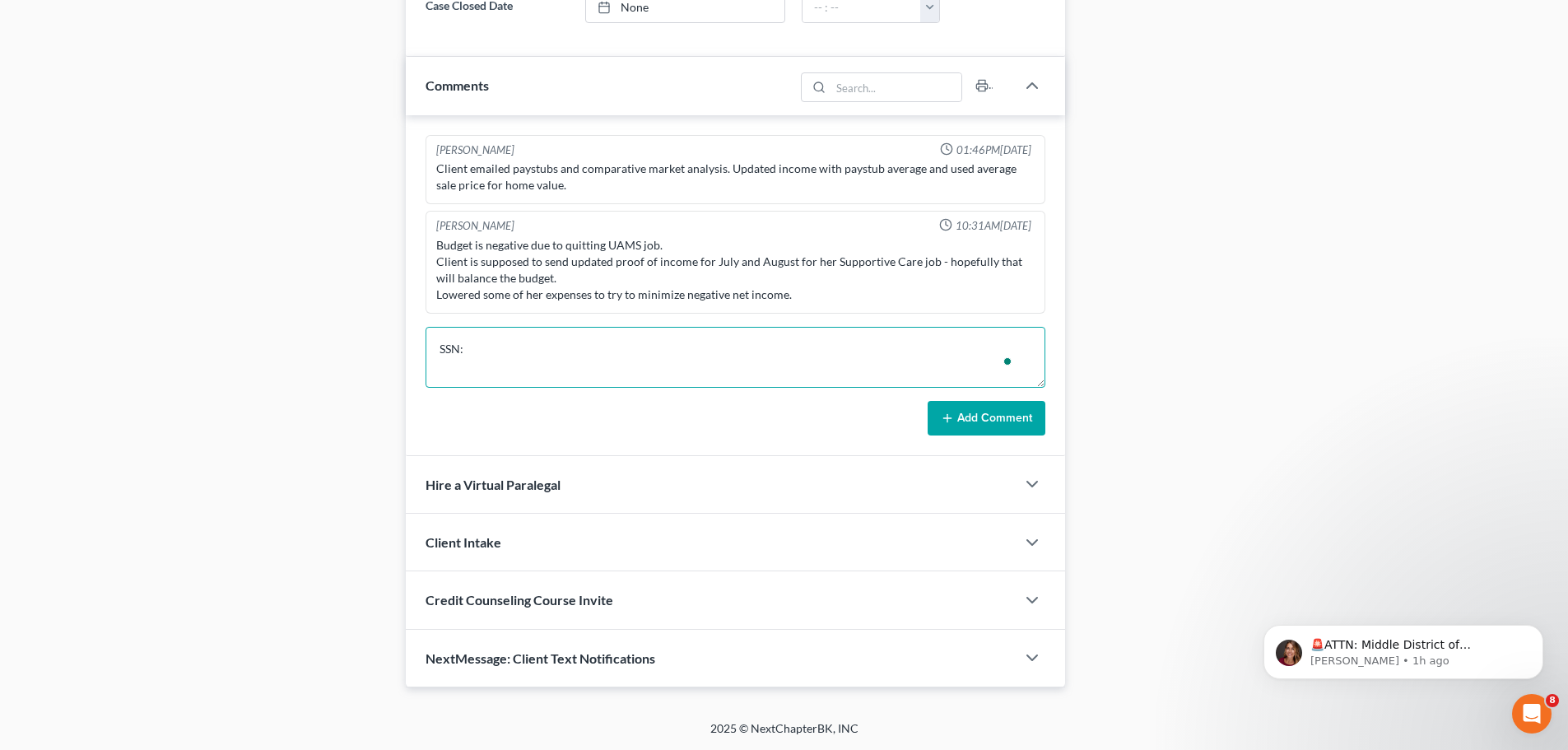
scroll to position [3, 0]
click at [568, 351] on textarea "SSN: DOB:" at bounding box center [736, 357] width 620 height 61
click at [478, 383] on textarea "SSN: 349-92-9926 DOB:" at bounding box center [736, 357] width 620 height 61
type textarea "SSN: 349-92-9926 DOB: [DEMOGRAPHIC_DATA]"
click at [961, 419] on button "Add Comment" at bounding box center [986, 418] width 118 height 34
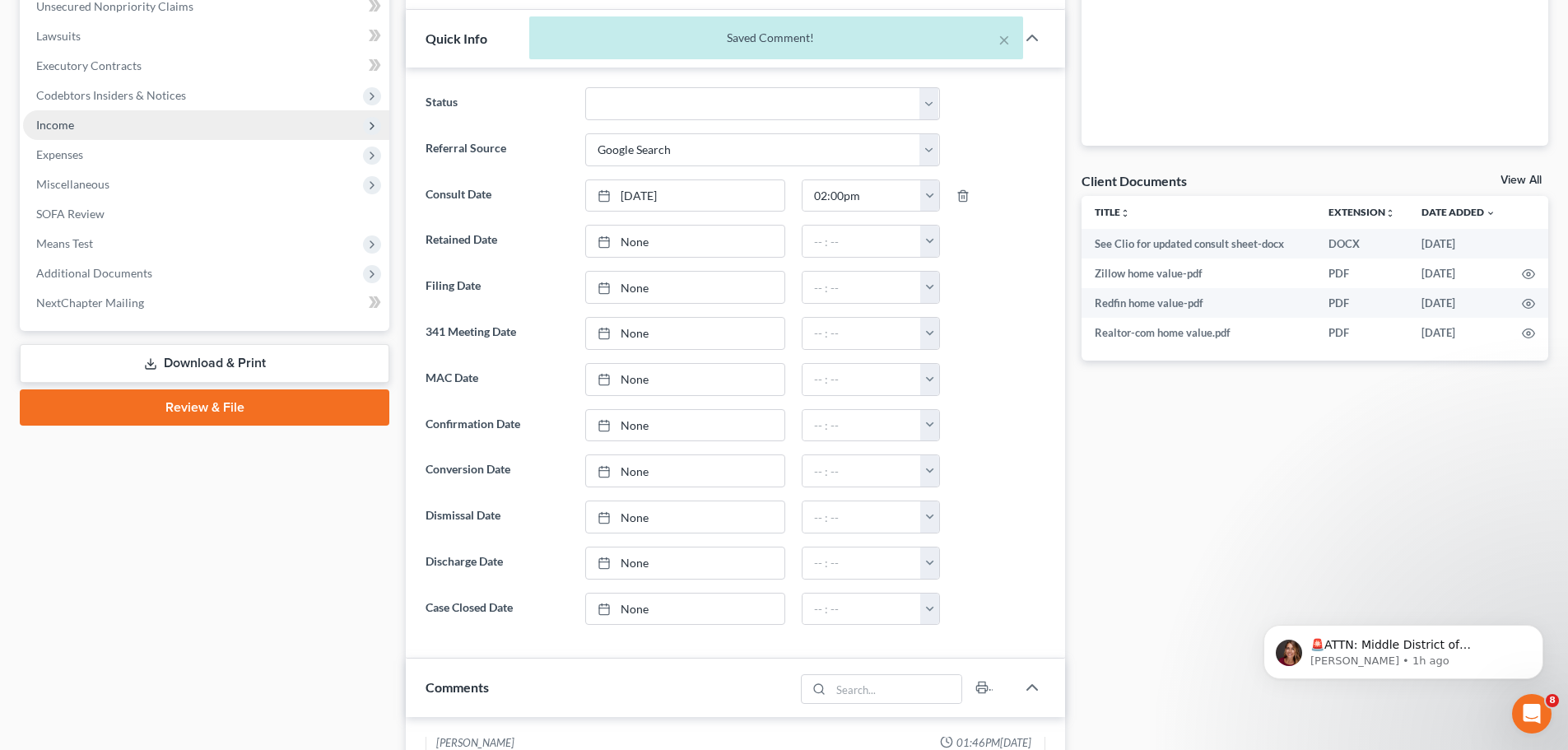
scroll to position [390, 0]
